Goal: Task Accomplishment & Management: Complete application form

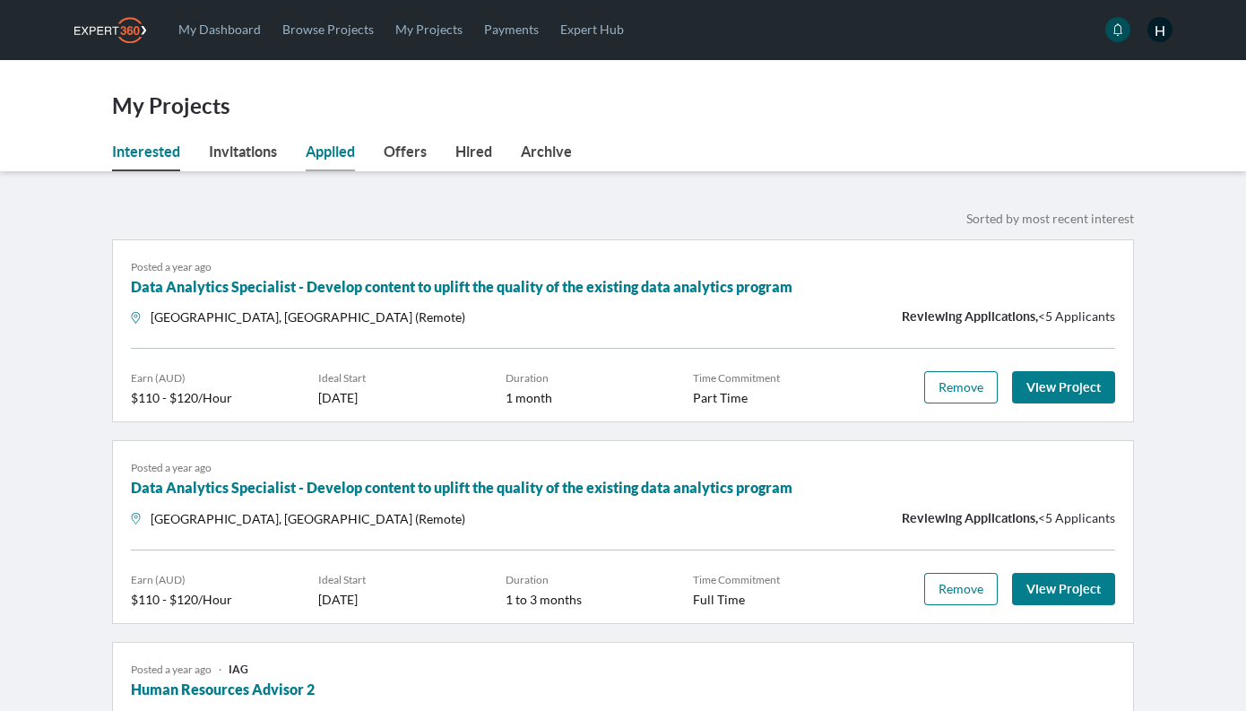
click at [324, 142] on link "Applied" at bounding box center [330, 156] width 49 height 30
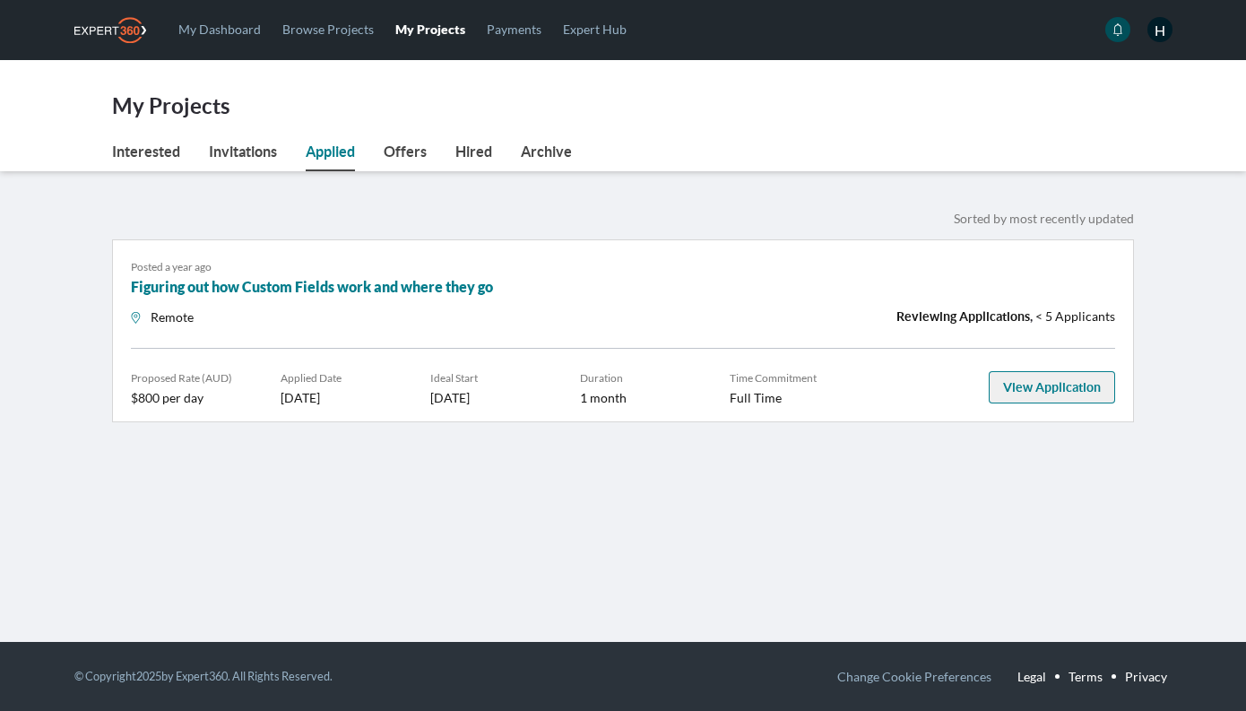
click at [1069, 391] on link "View Application" at bounding box center [1052, 387] width 126 height 32
click at [666, 212] on div "Sorted by most recently updated" at bounding box center [882, 218] width 518 height 22
click at [297, 37] on link "Browse Projects" at bounding box center [328, 29] width 113 height 58
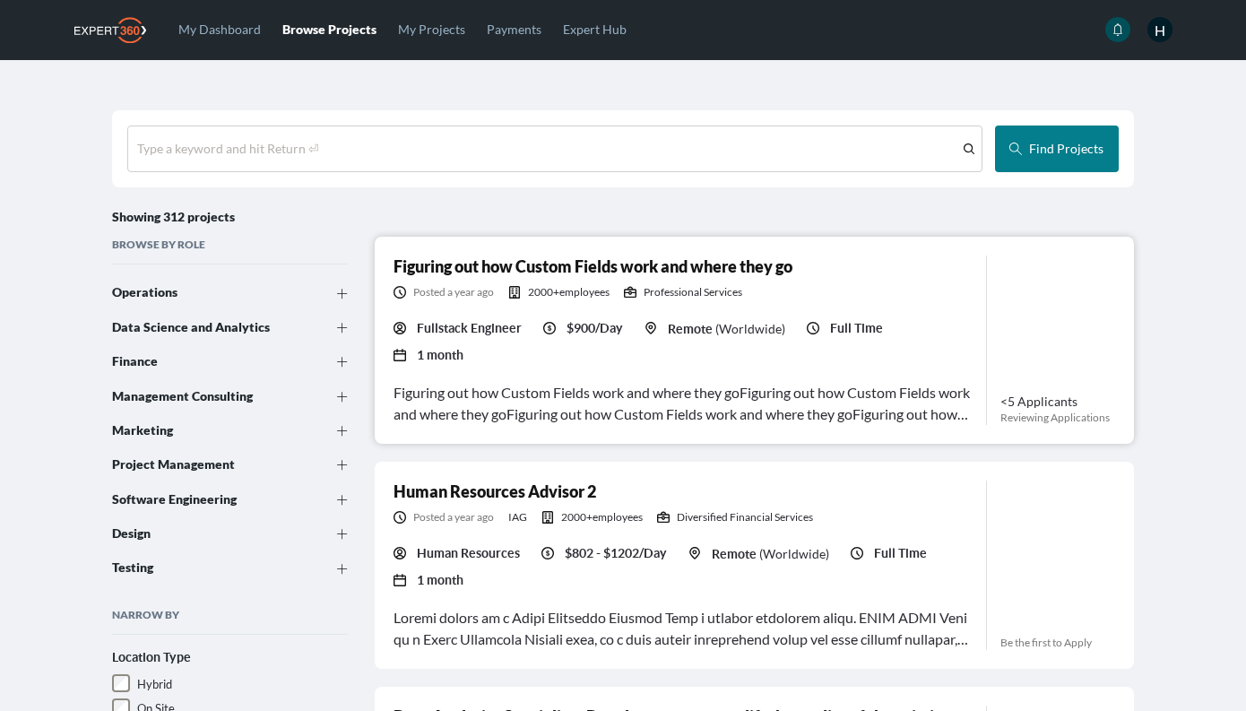
click at [685, 270] on link "Figuring out how Custom Fields work and where they go" at bounding box center [592, 266] width 399 height 20
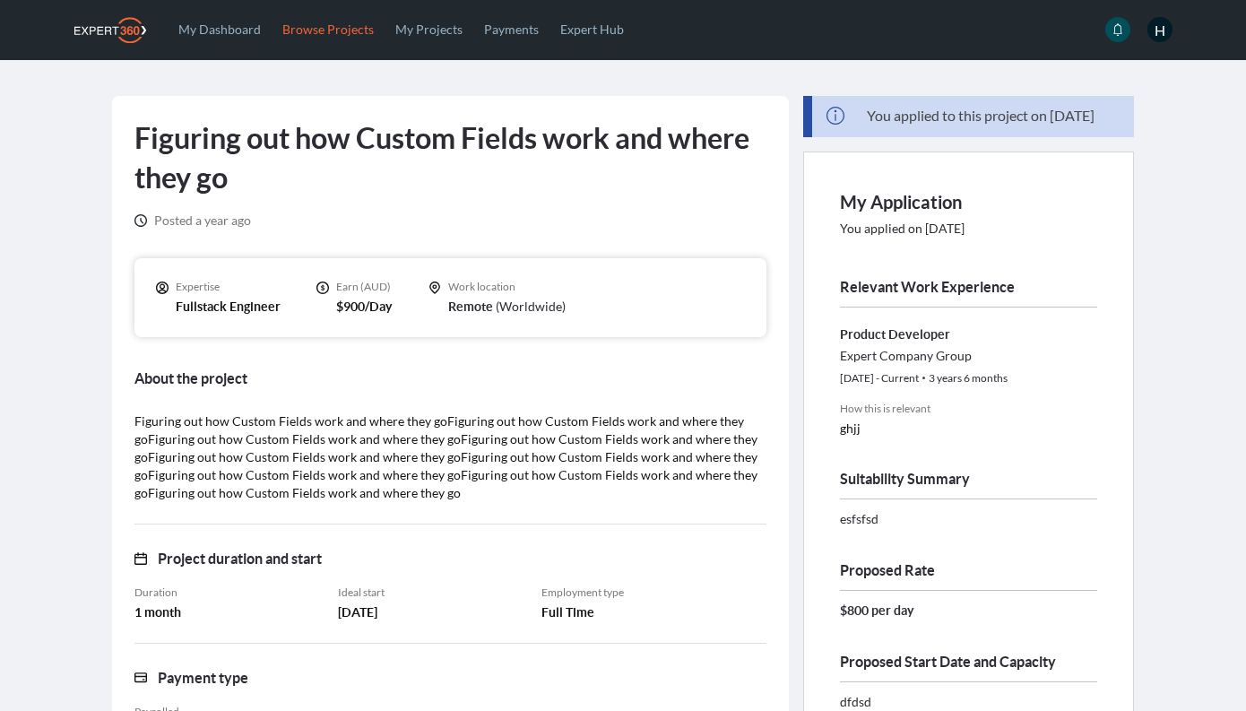
click at [331, 22] on link "Browse Projects" at bounding box center [328, 29] width 113 height 58
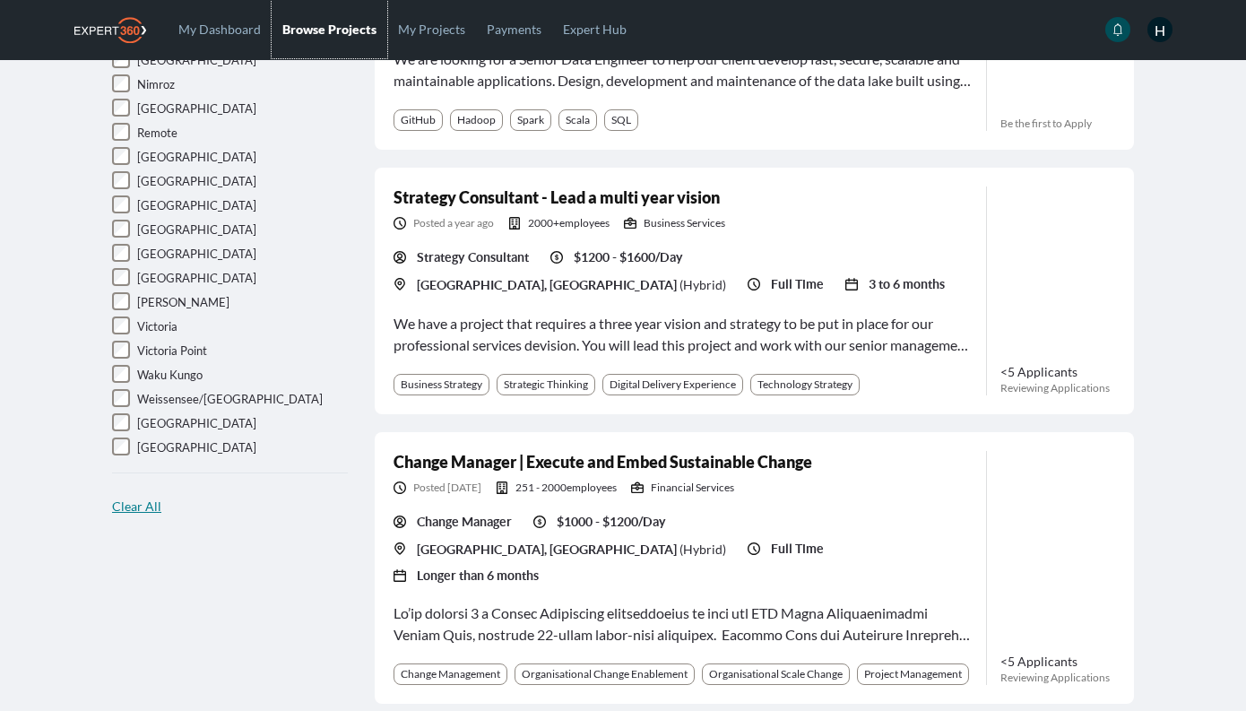
scroll to position [1639, 0]
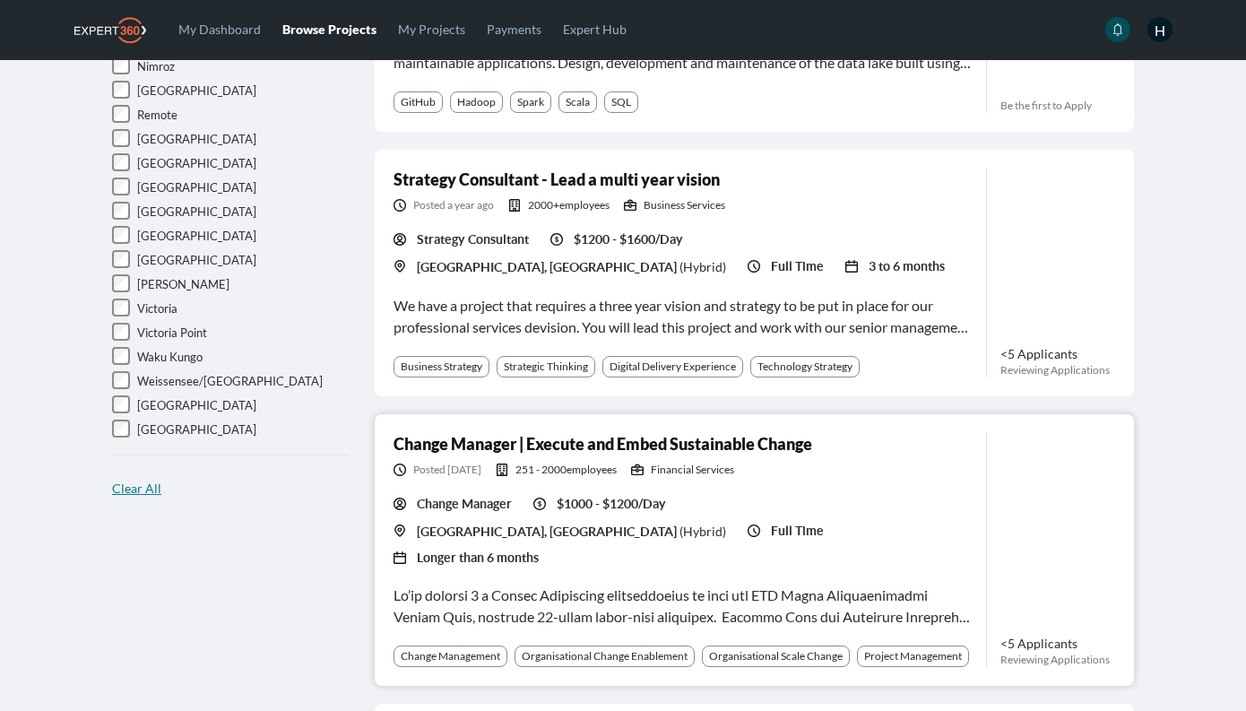
click at [465, 434] on link "Change Manager | Execute and Embed Sustainable Change" at bounding box center [602, 444] width 419 height 20
